Goal: Find specific page/section: Find specific page/section

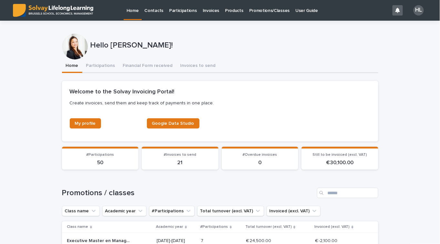
click at [261, 12] on p "Promotions/Classes" at bounding box center [269, 7] width 40 height 14
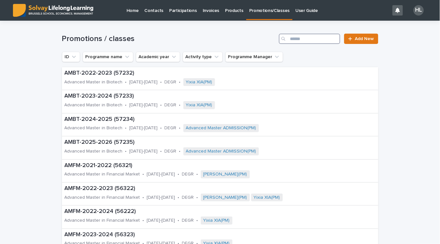
click at [306, 41] on input "Search" at bounding box center [309, 39] width 61 height 10
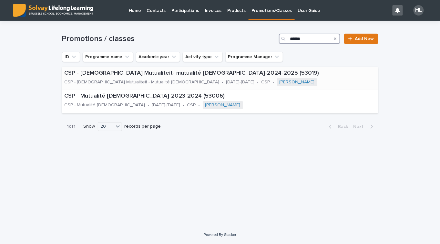
type input "******"
click at [140, 81] on p "CSP - [DEMOGRAPHIC_DATA] Mutualiteit - Mutualité [DEMOGRAPHIC_DATA]" at bounding box center [142, 82] width 155 height 5
